Goal: Task Accomplishment & Management: Use online tool/utility

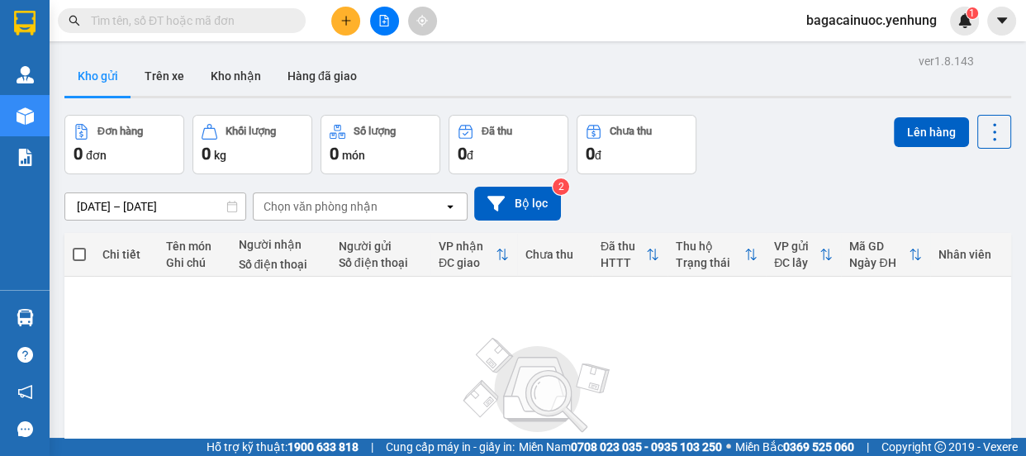
click at [379, 37] on div "Kết quả tìm kiếm ( 0 ) Bộ lọc No Data bagacainuoc.yenhung 1" at bounding box center [513, 20] width 1026 height 41
click at [389, 19] on icon "file-add" at bounding box center [384, 21] width 12 height 12
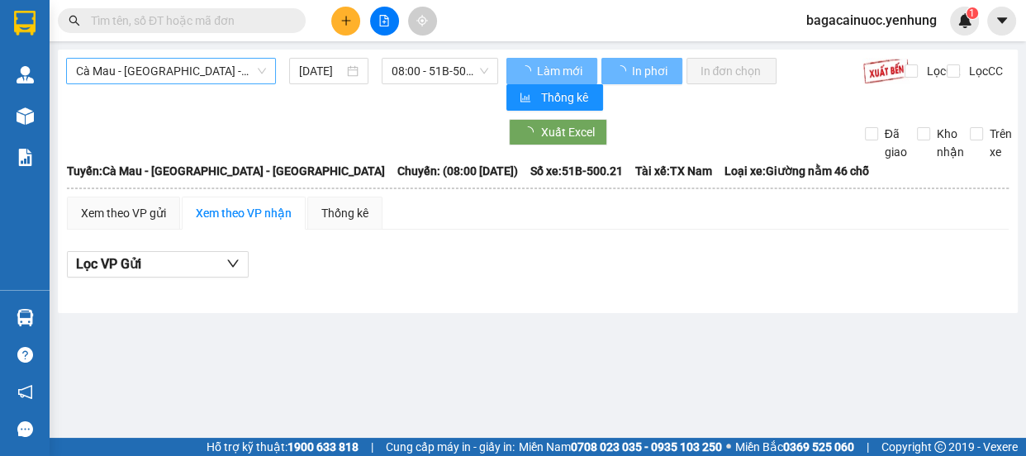
click at [235, 70] on span "Cà Mau - Sài Gòn - Đồng Nai" at bounding box center [171, 71] width 190 height 25
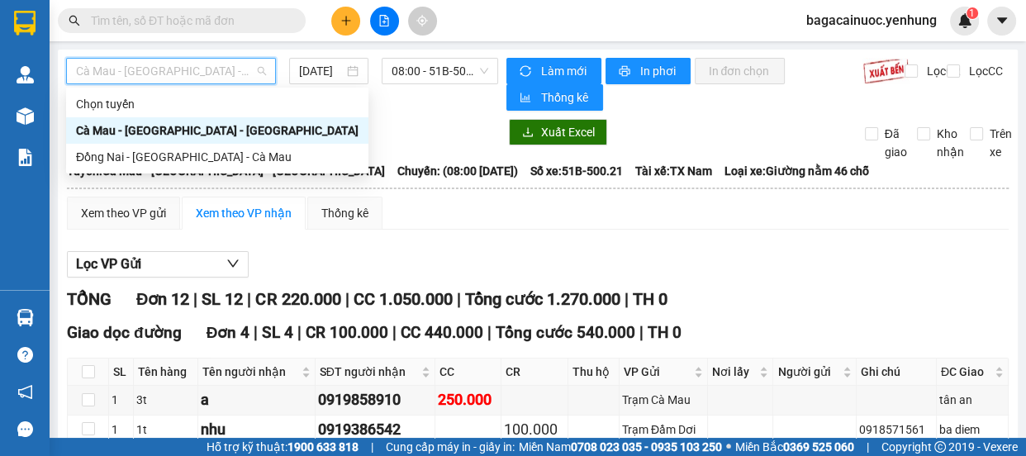
click at [197, 132] on div "Cà Mau - Sài Gòn - Đồng Nai" at bounding box center [217, 130] width 282 height 18
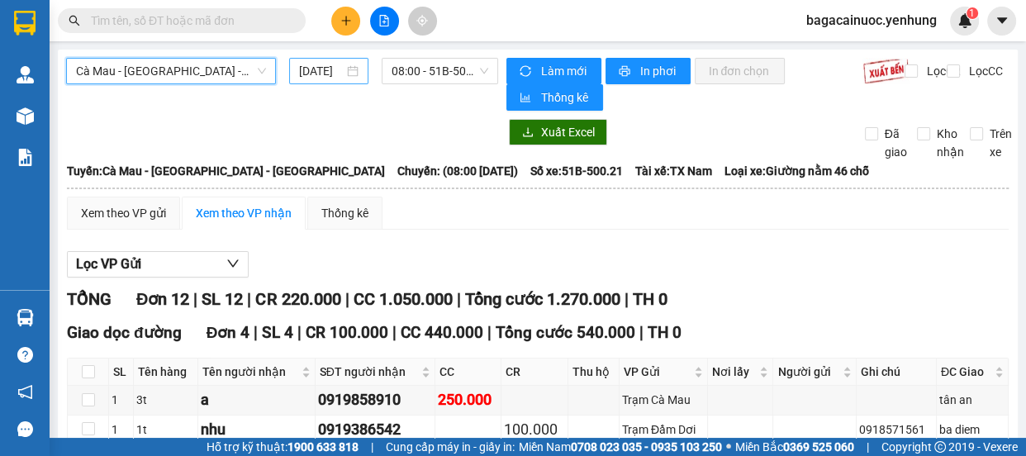
click at [308, 74] on input "12/09/2025" at bounding box center [321, 71] width 45 height 18
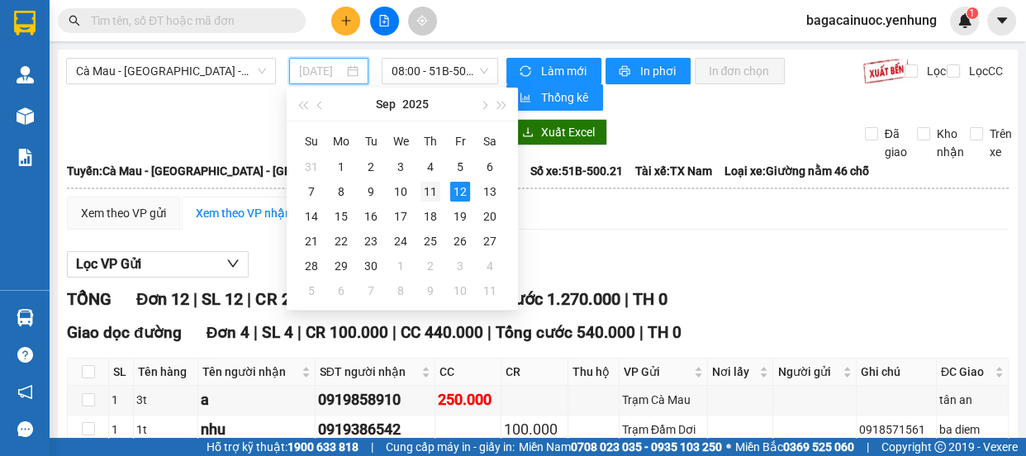
click at [429, 187] on div "11" at bounding box center [430, 192] width 20 height 20
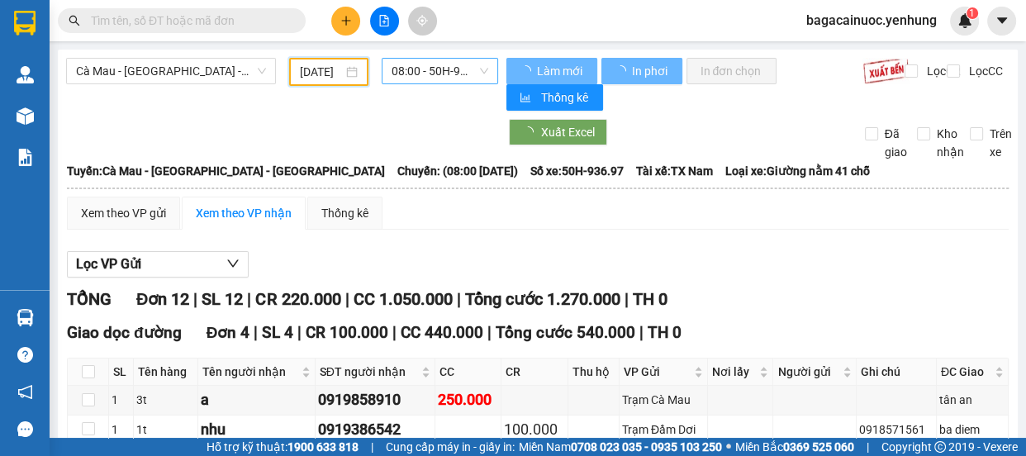
type input "11/09/2025"
click at [452, 73] on span "08:00 - 50H-936.97" at bounding box center [439, 71] width 97 height 25
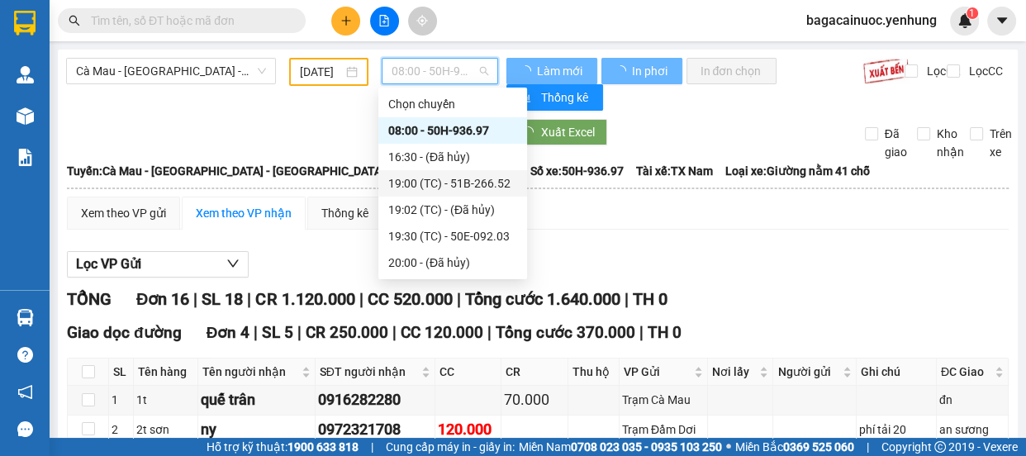
click at [433, 184] on div "19:00 (TC) - 51B-266.52" at bounding box center [452, 183] width 129 height 18
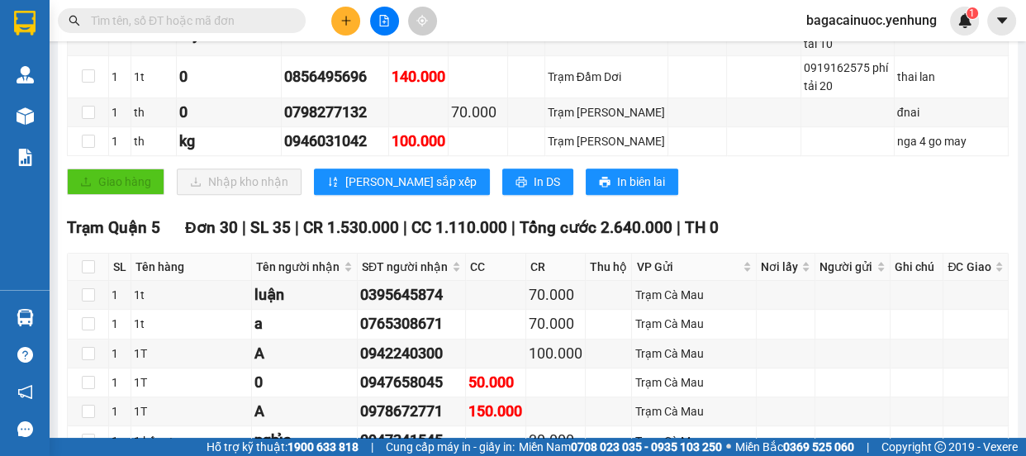
scroll to position [1024, 0]
